Goal: Task Accomplishment & Management: Use online tool/utility

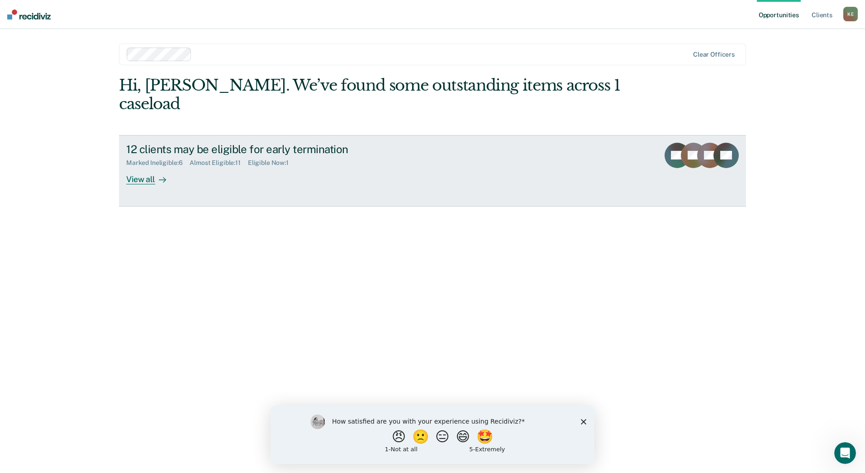
click at [158, 167] on div "View all" at bounding box center [151, 176] width 51 height 18
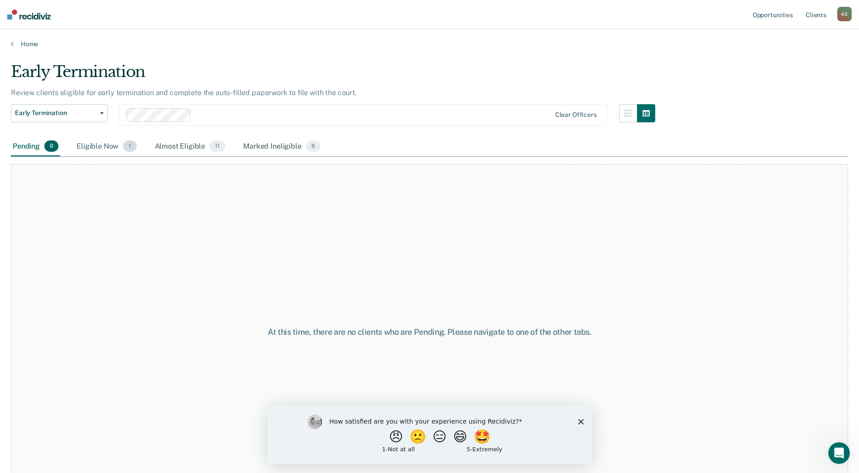
click at [93, 143] on div "Eligible Now 1" at bounding box center [106, 147] width 63 height 20
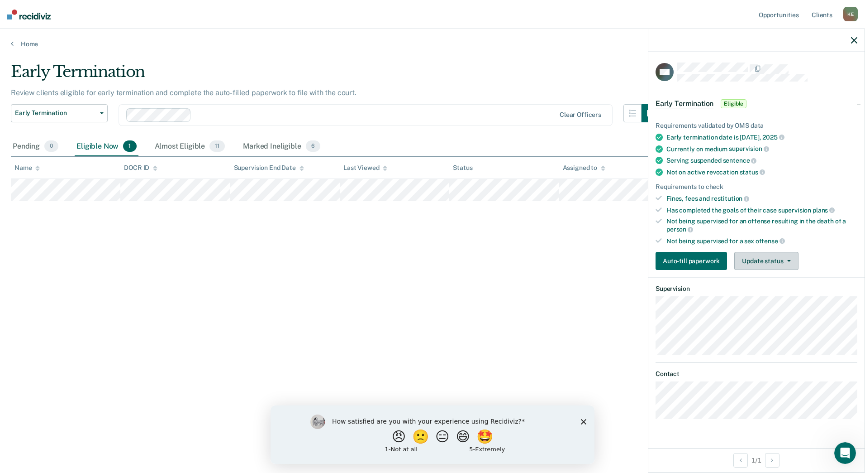
click at [779, 265] on button "Update status" at bounding box center [767, 261] width 64 height 18
click at [764, 295] on button "Mark Ineligible" at bounding box center [778, 297] width 87 height 14
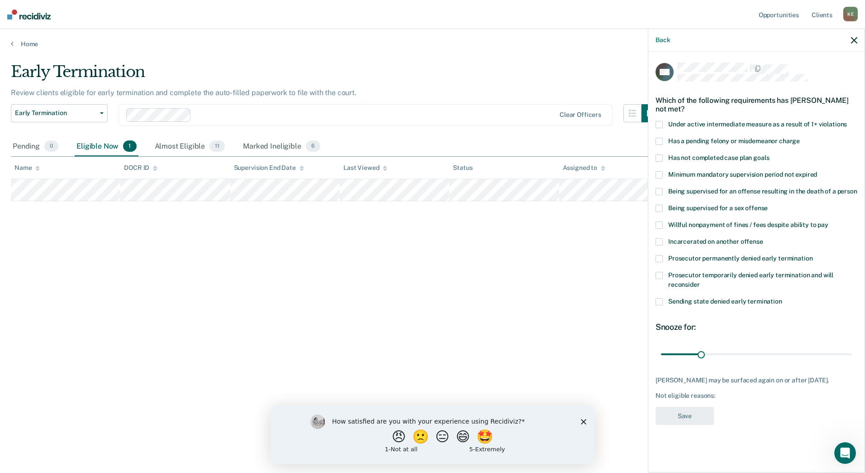
click at [662, 121] on span at bounding box center [659, 124] width 7 height 7
click at [660, 139] on span at bounding box center [659, 141] width 7 height 7
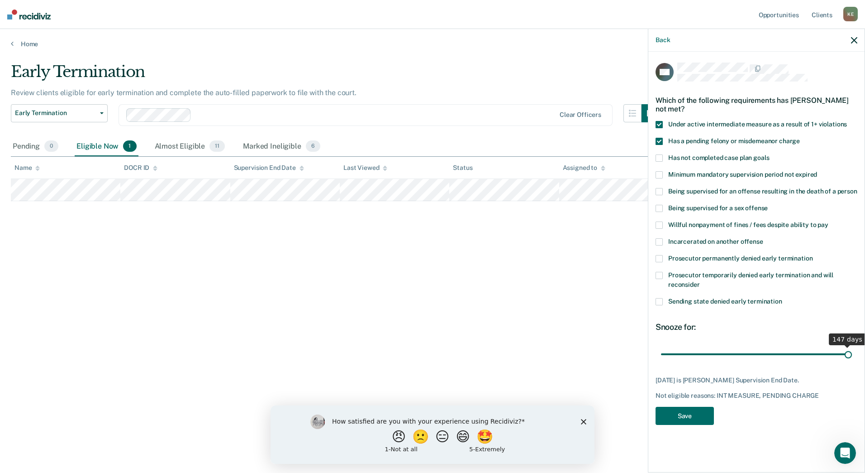
drag, startPoint x: 702, startPoint y: 354, endPoint x: 867, endPoint y: 396, distance: 170.4
type input "147"
click at [852, 362] on input "range" at bounding box center [756, 354] width 191 height 16
click at [704, 412] on button "Save" at bounding box center [685, 415] width 58 height 19
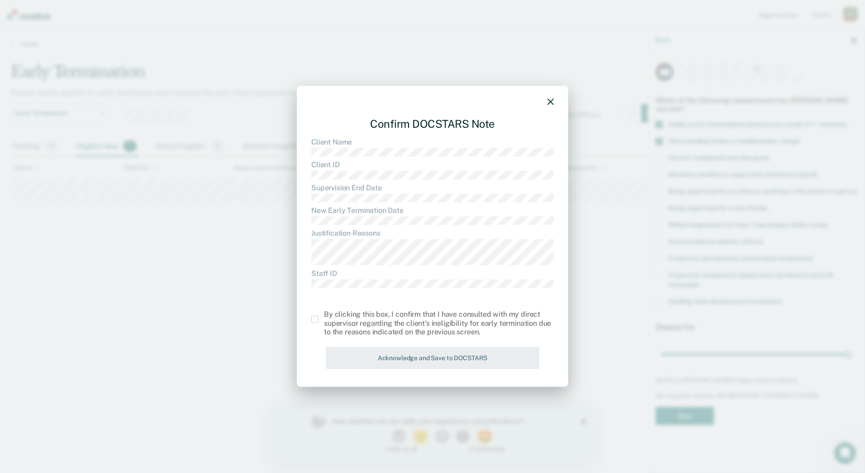
click at [313, 320] on span at bounding box center [314, 318] width 7 height 7
click at [324, 315] on input "checkbox" at bounding box center [324, 315] width 0 height 0
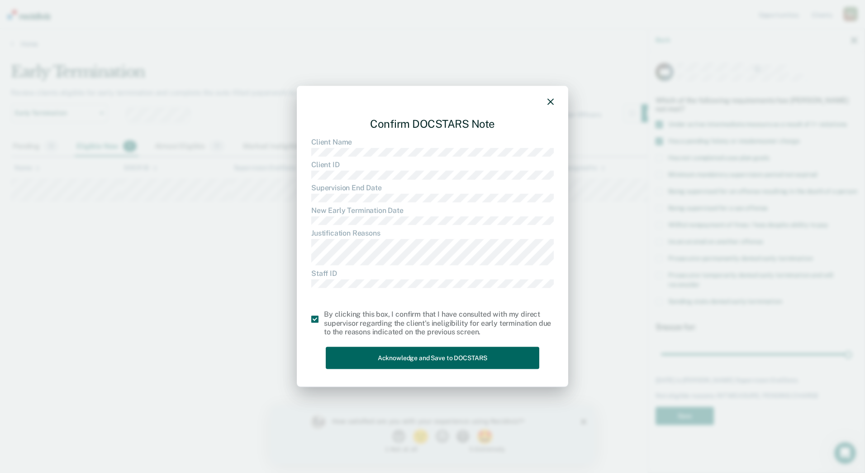
click at [381, 361] on button "Acknowledge and Save to DOCSTARS" at bounding box center [433, 358] width 214 height 22
